Goal: Check status: Check status

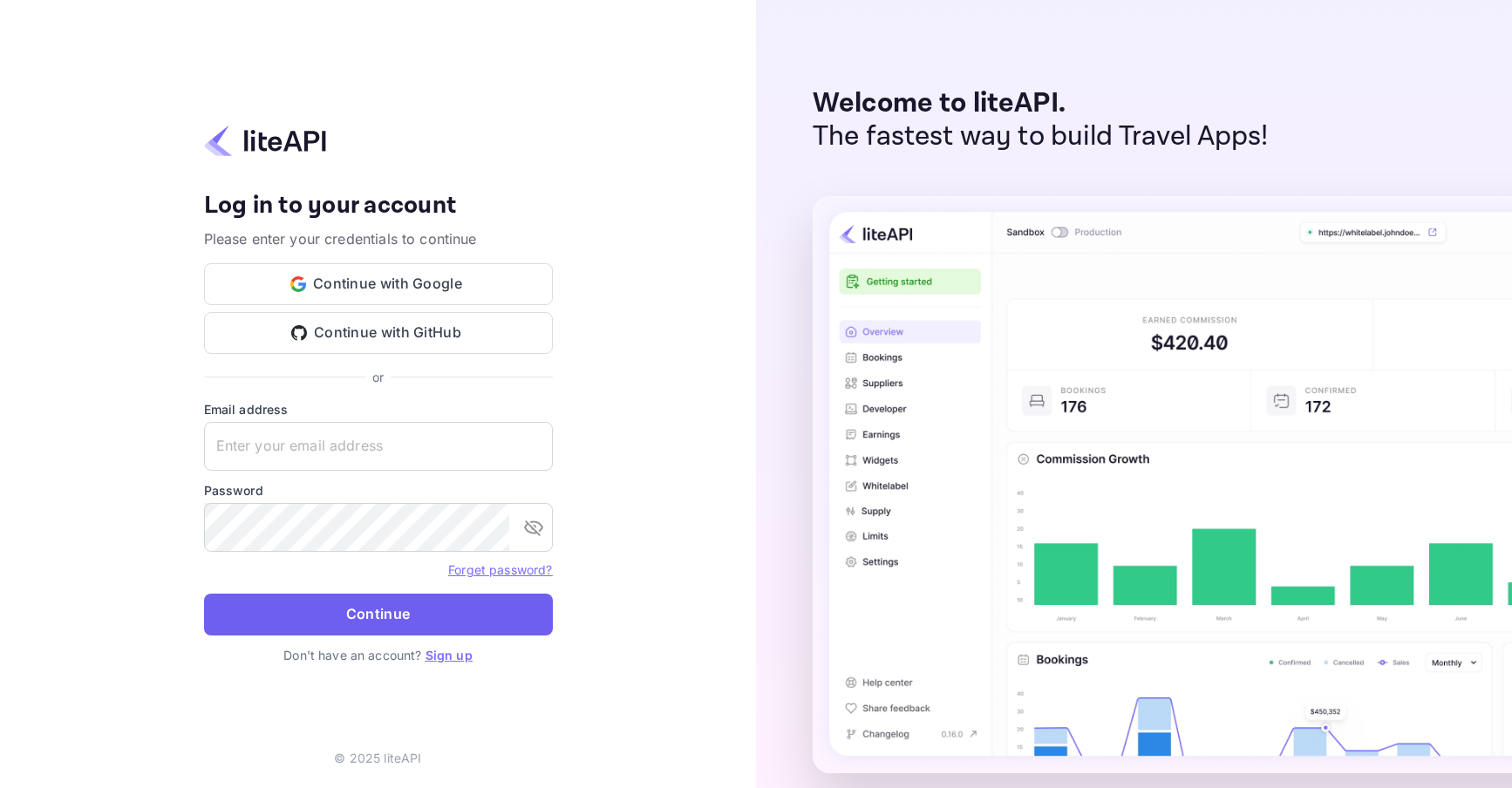
type input "[EMAIL_ADDRESS][DOMAIN_NAME]"
click at [281, 608] on button "Continue" at bounding box center [379, 614] width 349 height 42
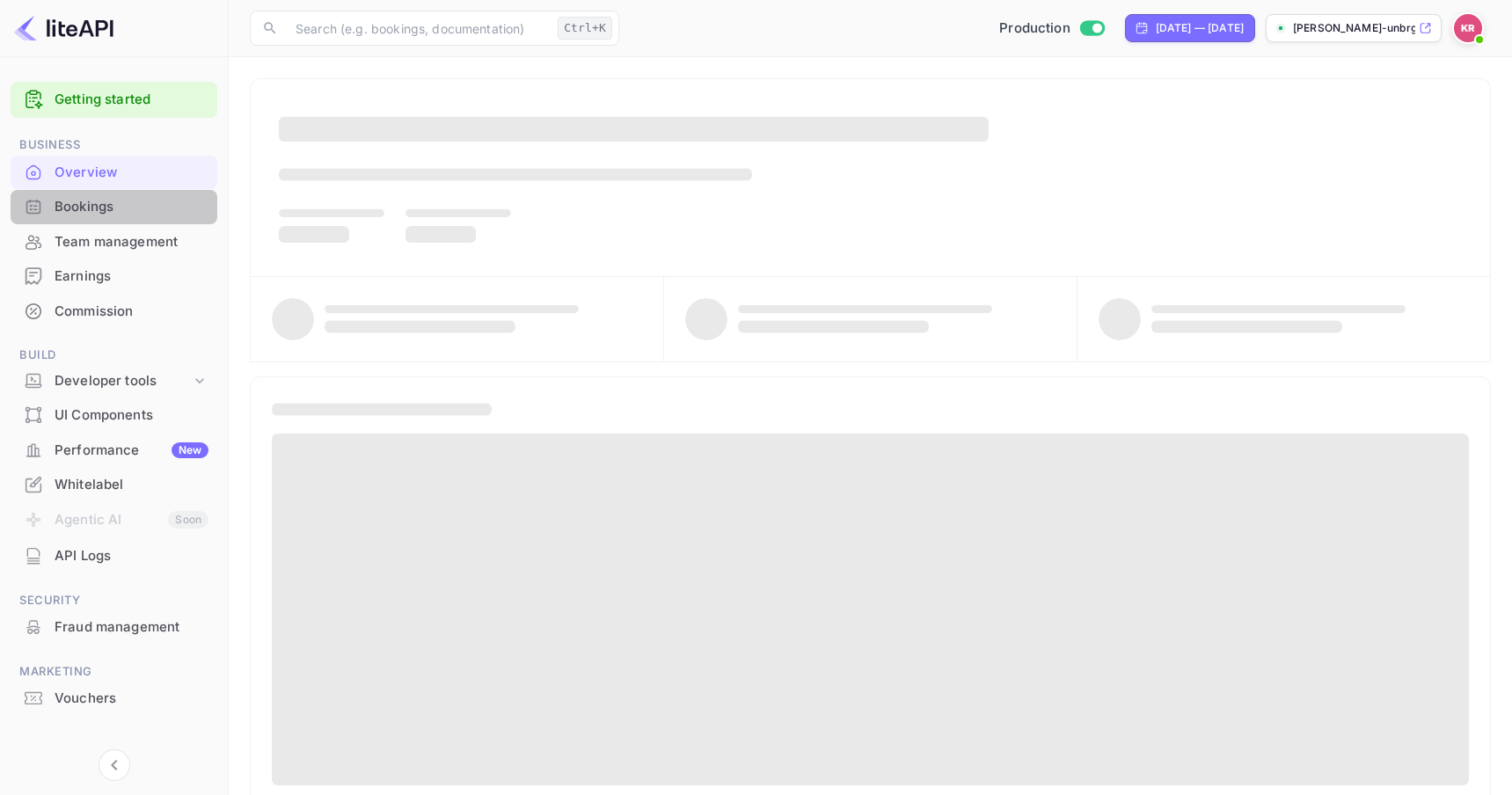
click at [103, 212] on div "Bookings" at bounding box center [131, 207] width 154 height 21
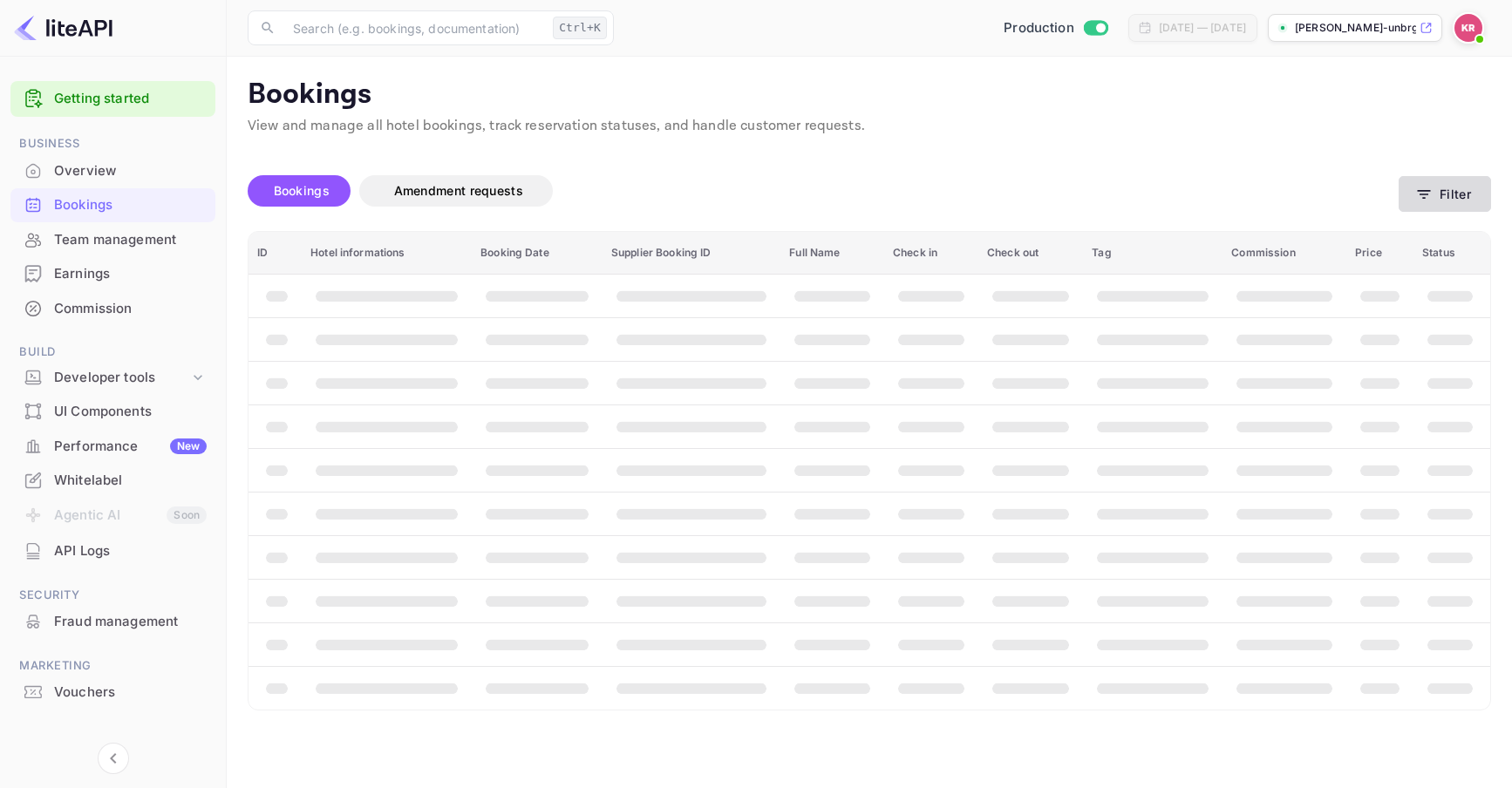
click at [1416, 204] on button "Filter" at bounding box center [1445, 194] width 93 height 36
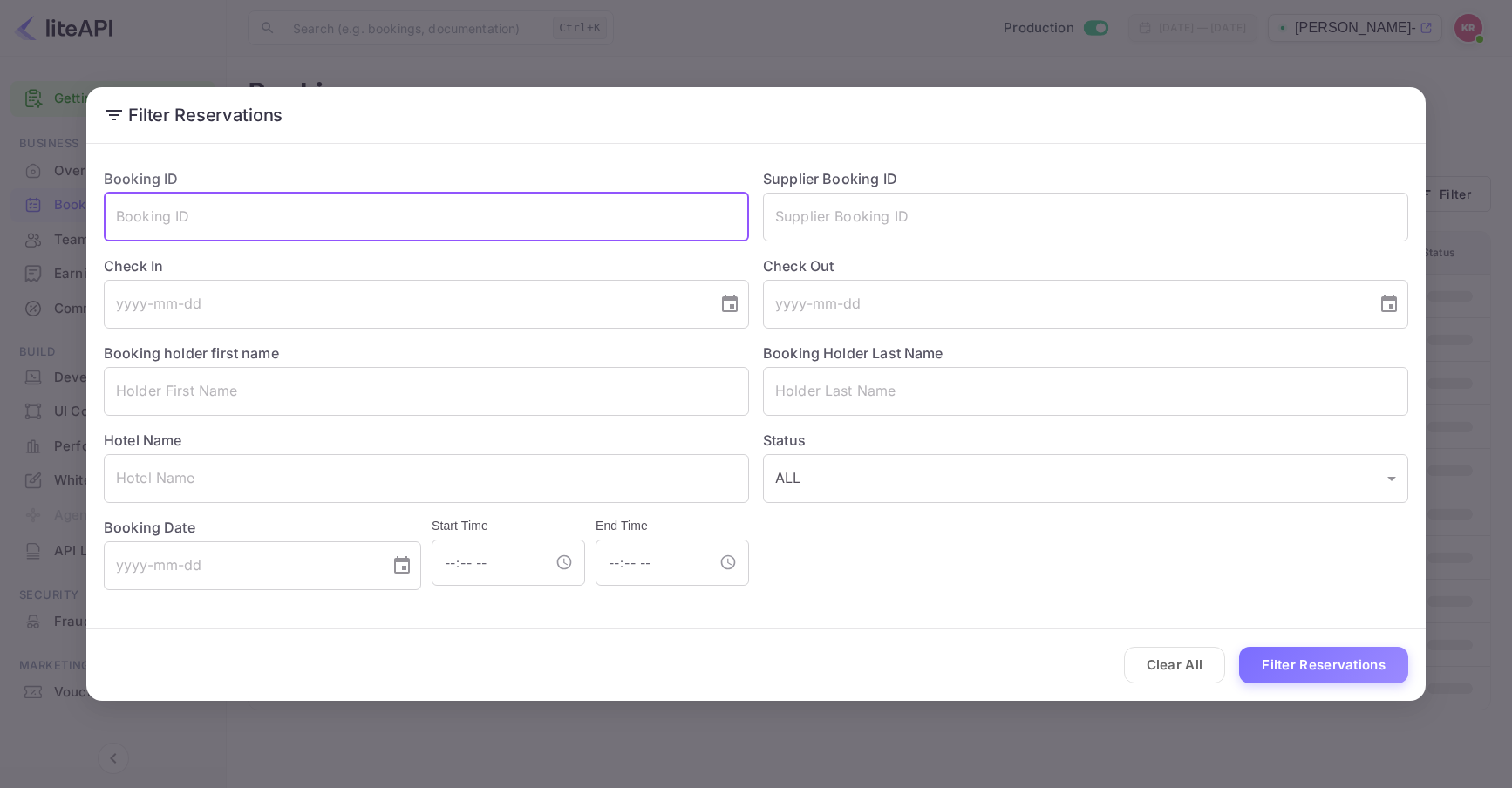
click at [185, 219] on input "text" at bounding box center [426, 217] width 645 height 49
paste input "MDHdBirfU"
type input "MDHdBirfU"
click at [1239, 647] on button "Filter Reservations" at bounding box center [1324, 665] width 169 height 37
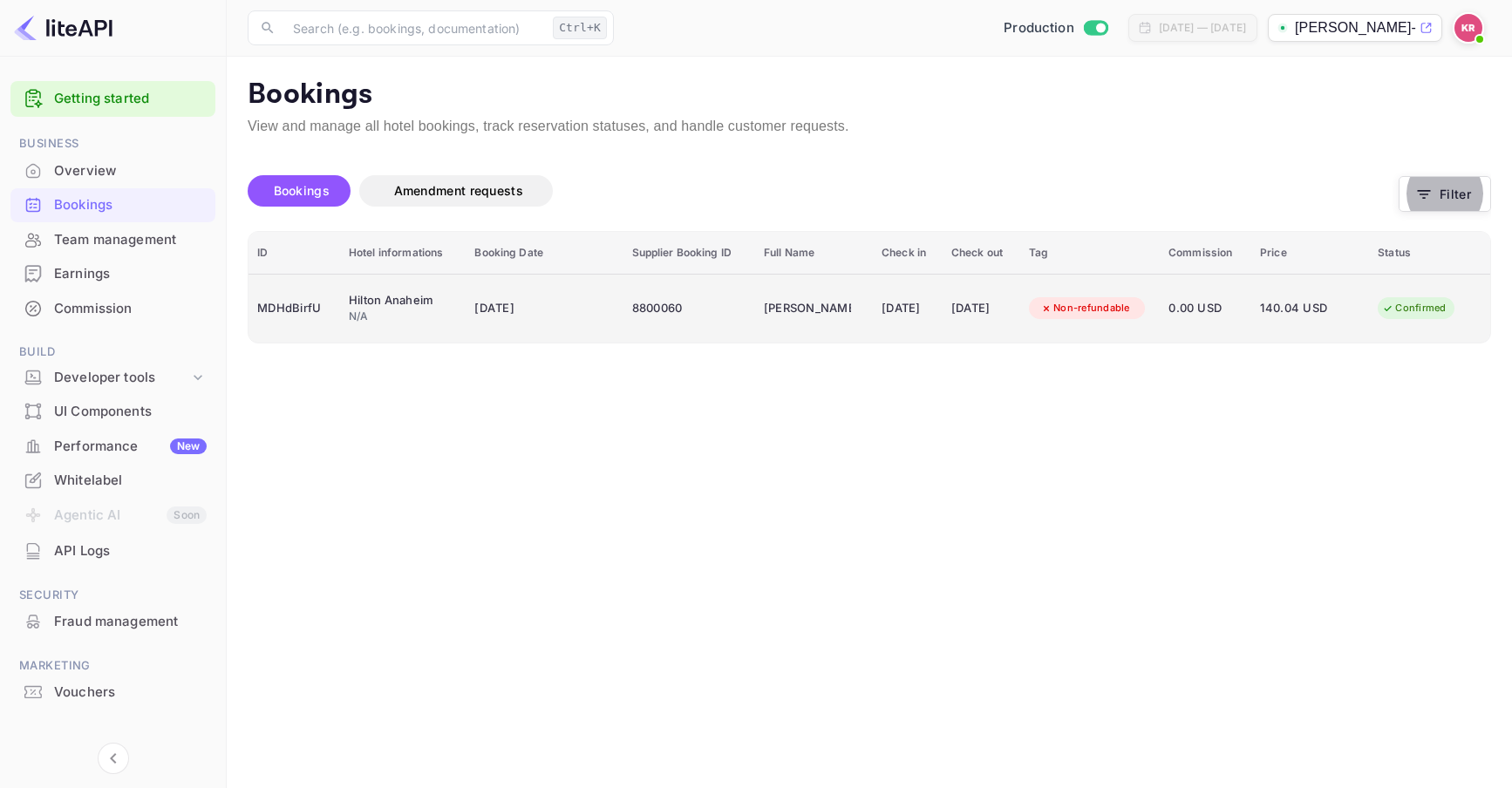
click at [304, 302] on div "MDHdBirfU" at bounding box center [294, 309] width 74 height 28
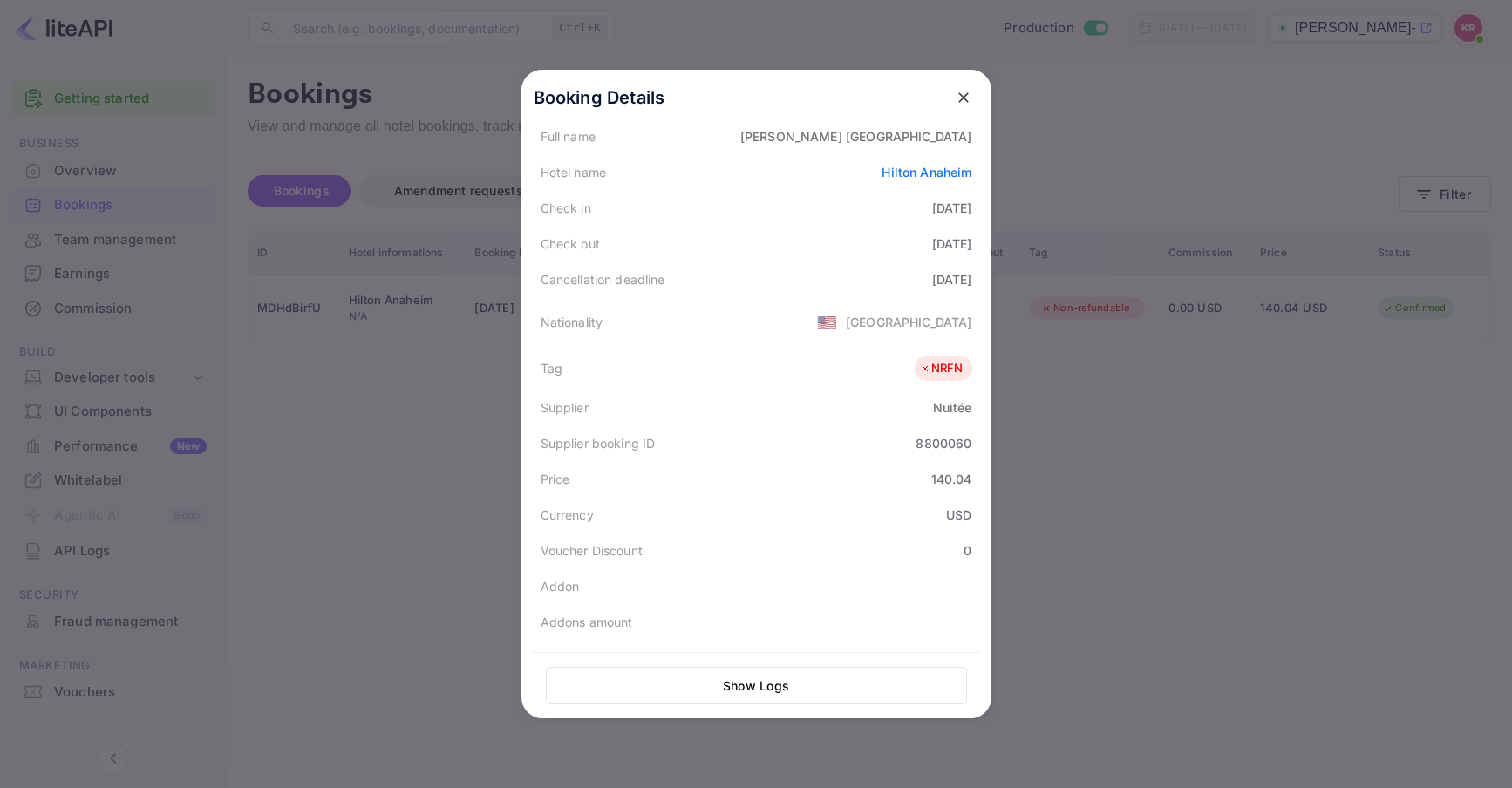
scroll to position [262, 0]
click at [916, 439] on div "8800060" at bounding box center [944, 438] width 56 height 19
copy div "8800060"
click at [959, 97] on icon "close" at bounding box center [963, 97] width 10 height 10
